Goal: Information Seeking & Learning: Learn about a topic

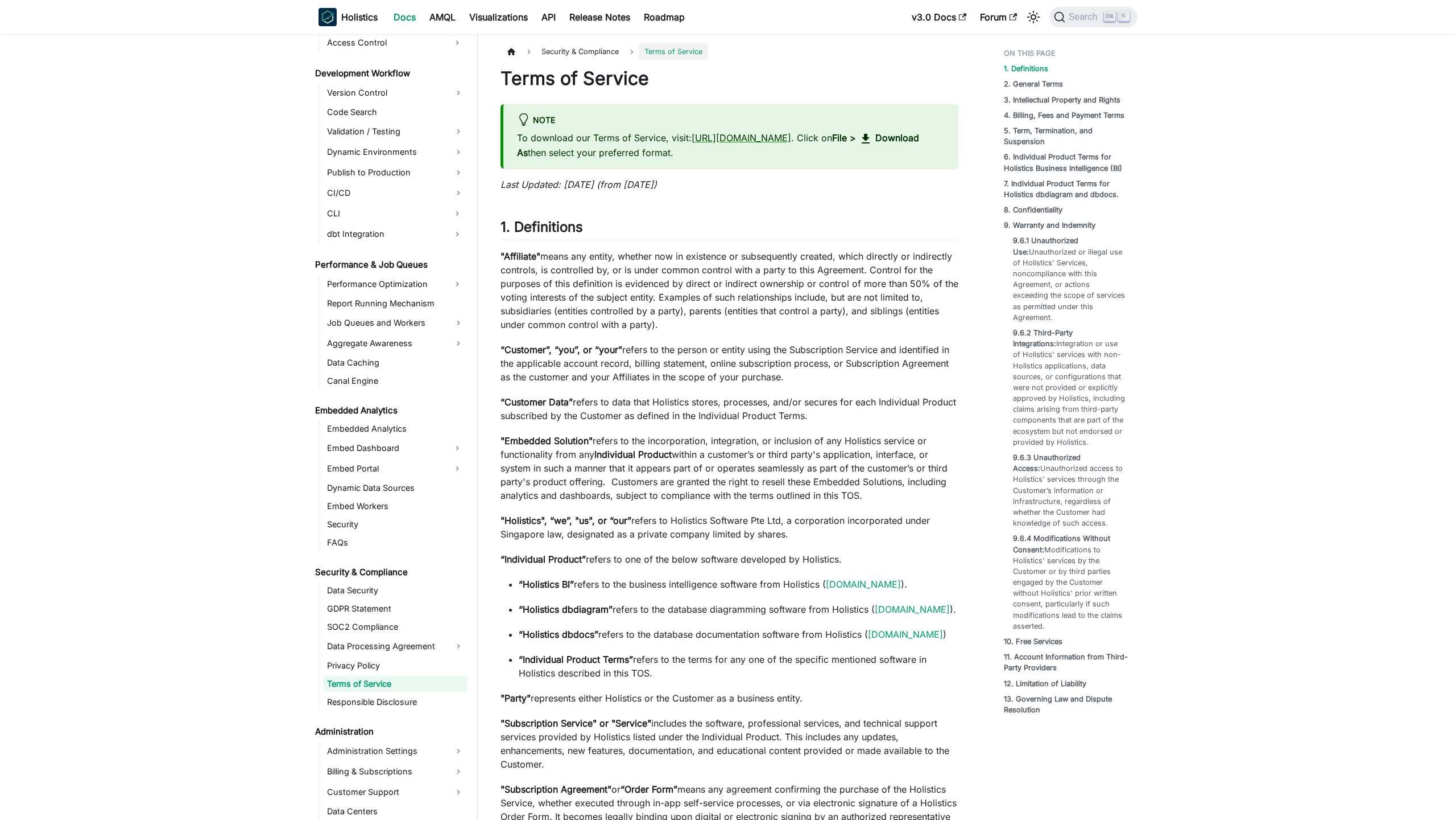
scroll to position [867, 0]
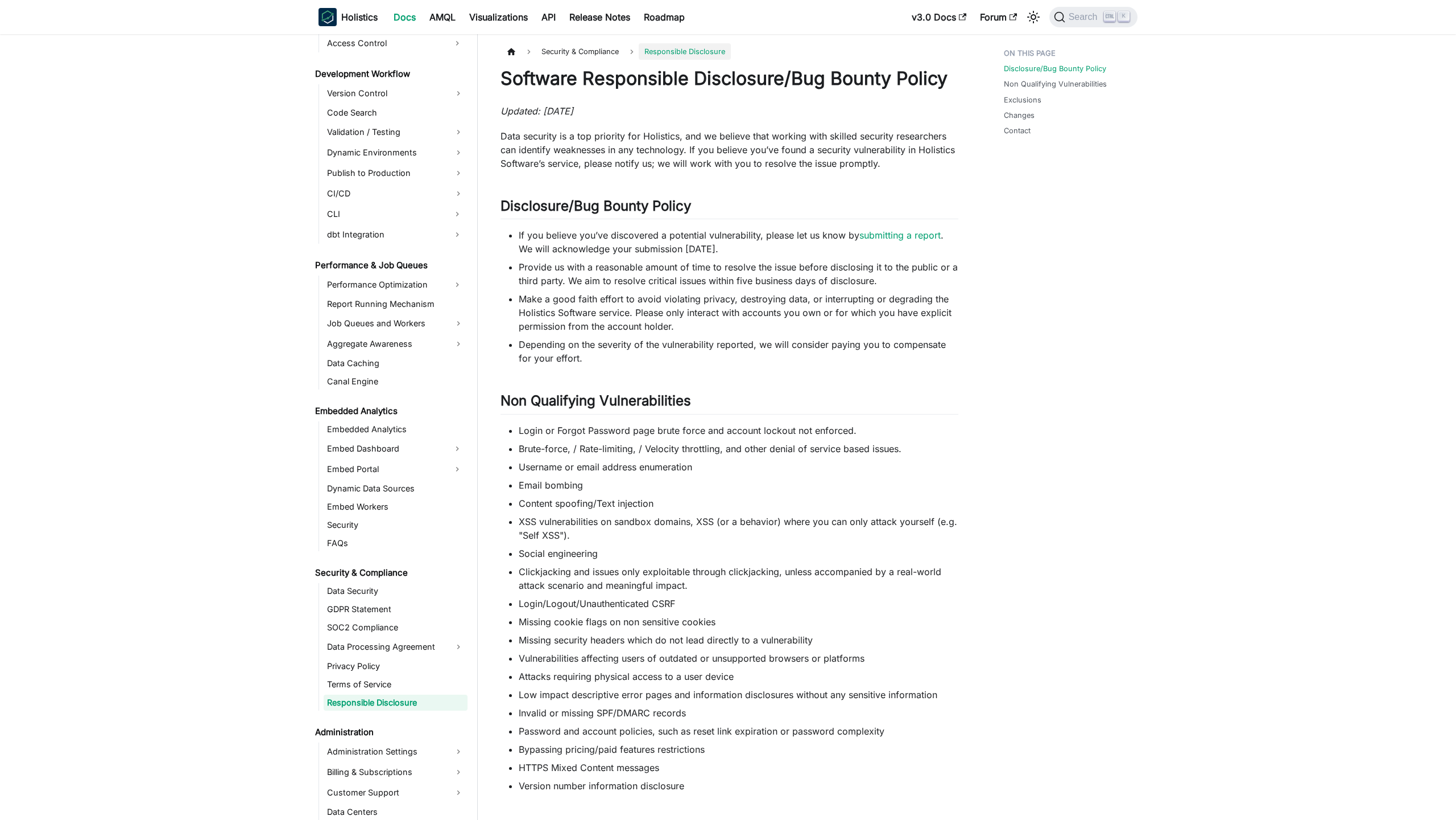
scroll to position [886, 0]
